Goal: Information Seeking & Learning: Check status

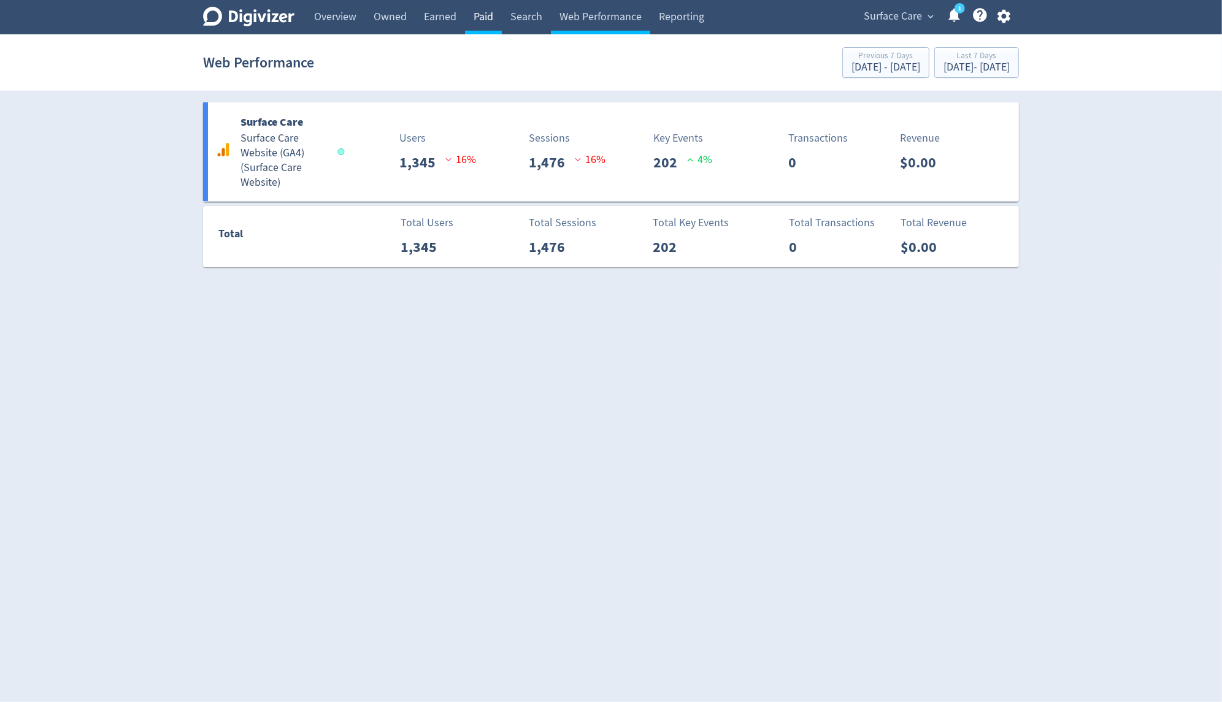
click at [478, 21] on link "Paid" at bounding box center [483, 17] width 37 height 34
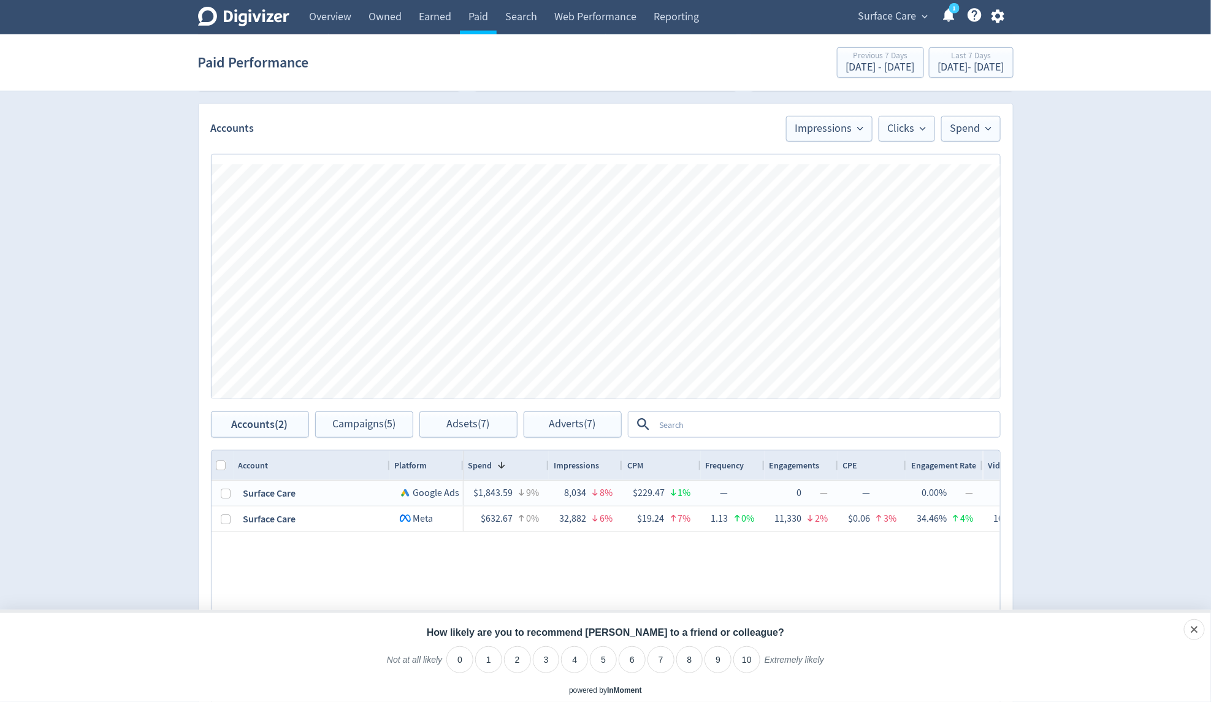
scroll to position [96, 0]
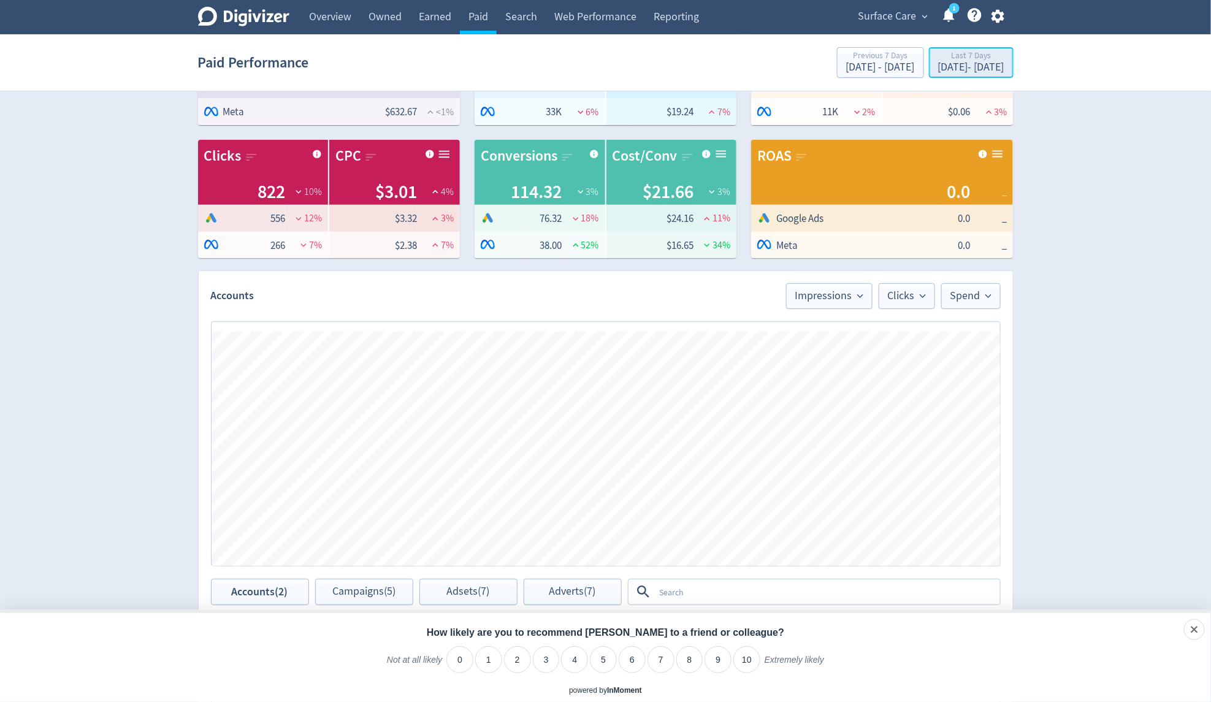
click at [946, 63] on div "[DATE] - [DATE]" at bounding box center [971, 67] width 66 height 11
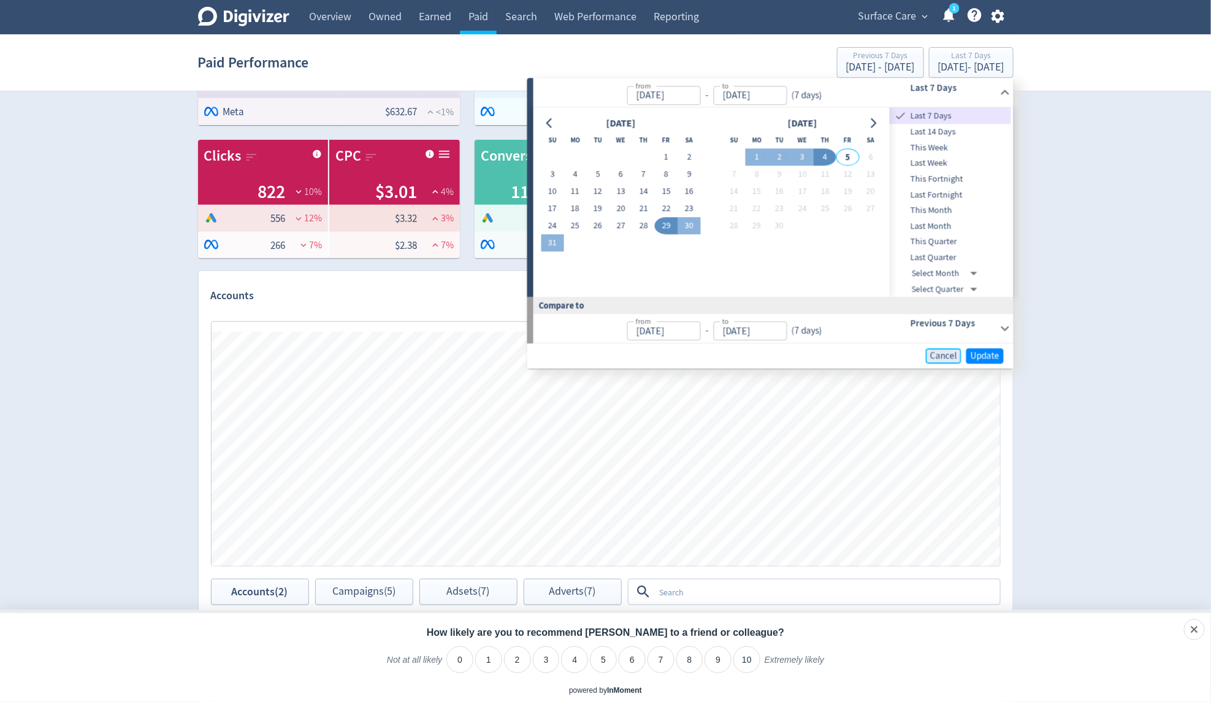
click at [942, 353] on span "Cancel" at bounding box center [943, 355] width 27 height 9
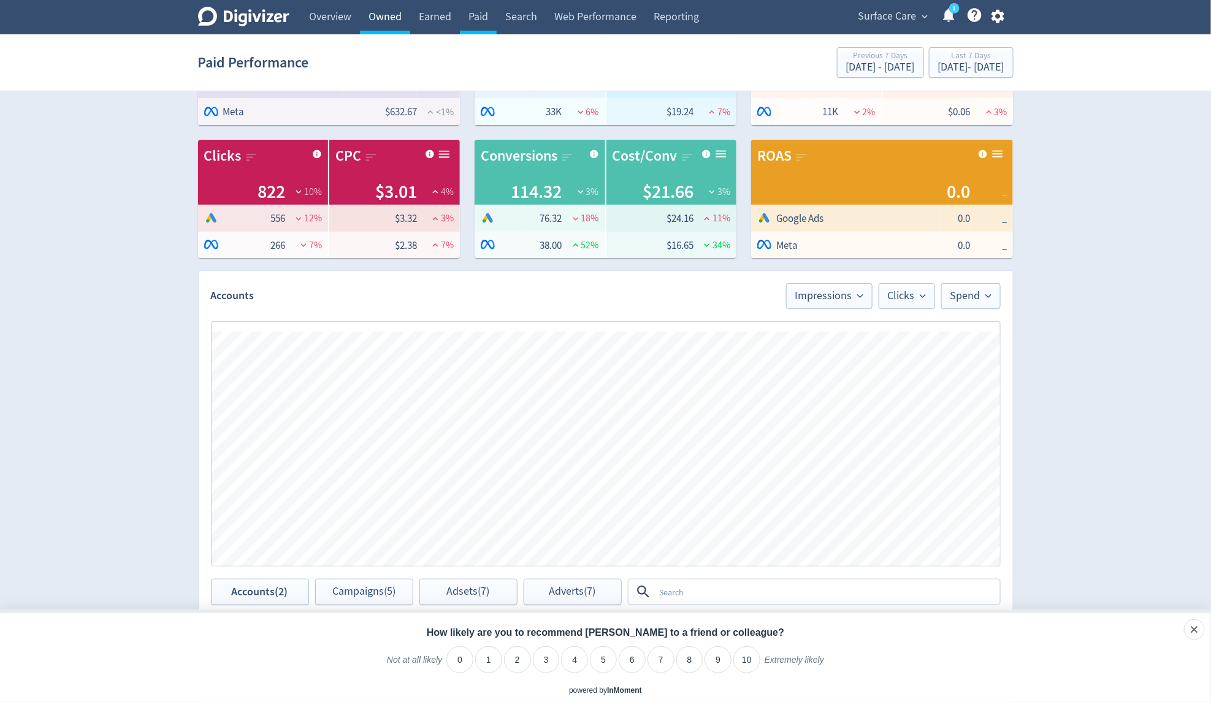
click at [406, 6] on link "Owned" at bounding box center [385, 17] width 50 height 34
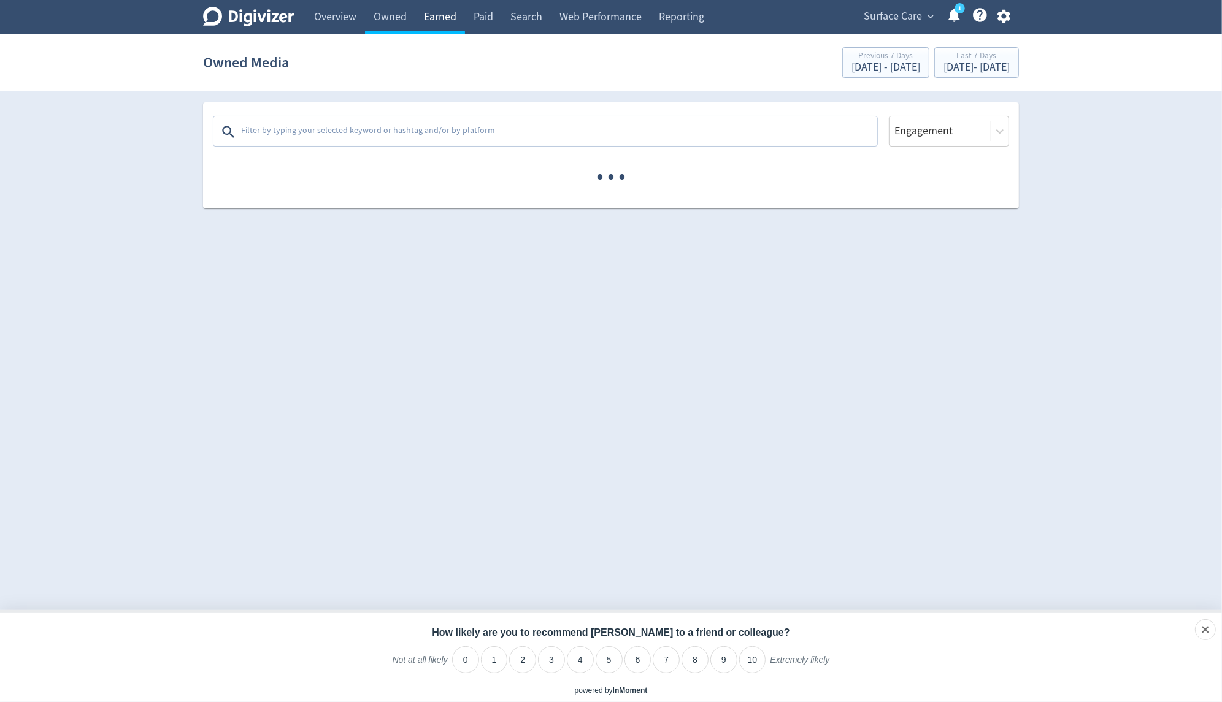
click at [438, 20] on link "Earned" at bounding box center [440, 17] width 50 height 34
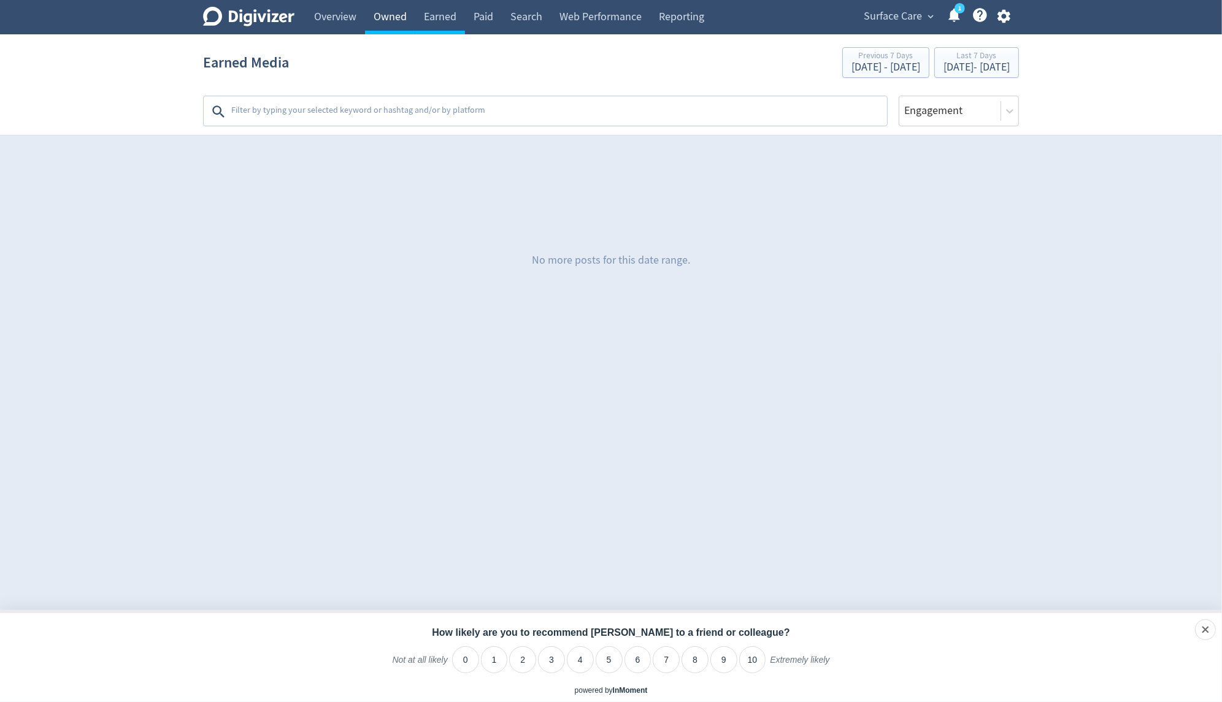
click at [386, 20] on link "Owned" at bounding box center [390, 17] width 50 height 34
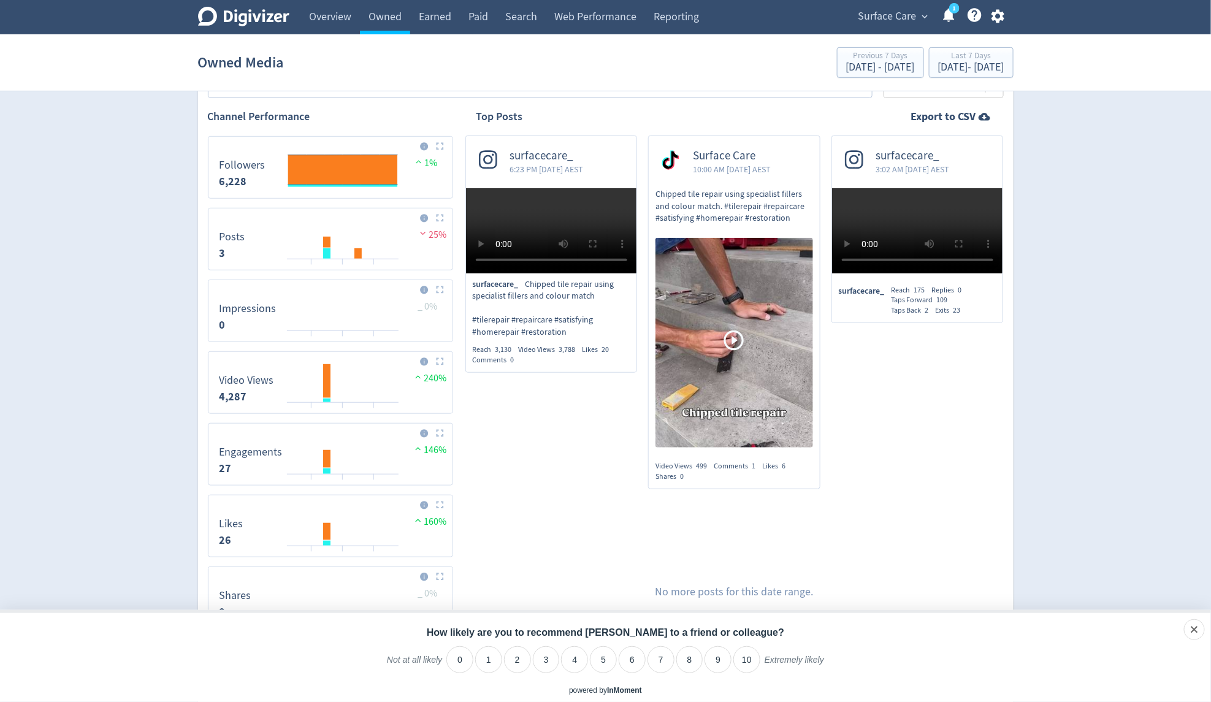
scroll to position [238, 0]
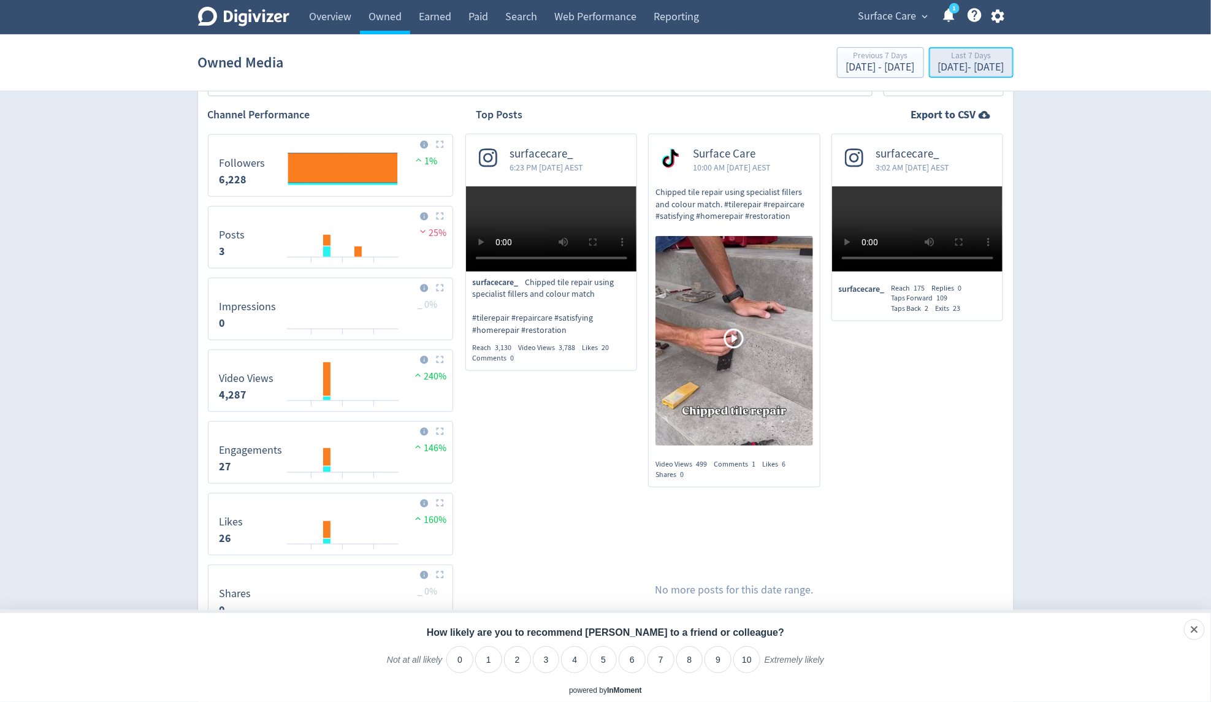
click at [970, 59] on div "Last 7 Days" at bounding box center [971, 57] width 66 height 10
